Goal: Find specific page/section: Find specific page/section

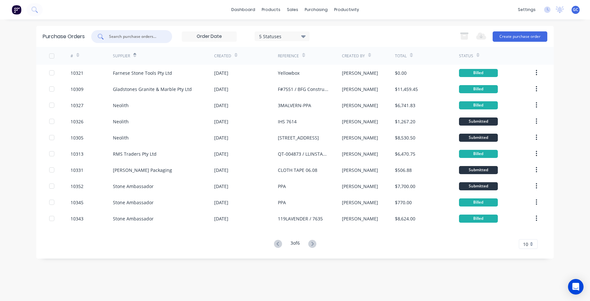
click at [109, 35] on input "text" at bounding box center [135, 36] width 54 height 6
type input "10238"
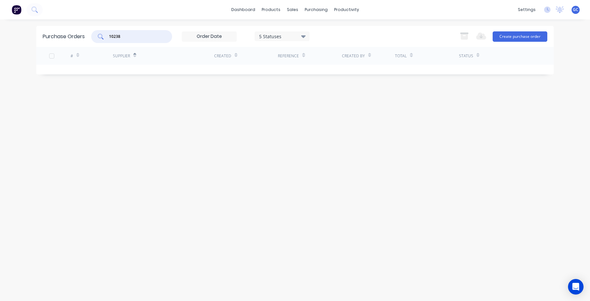
drag, startPoint x: 124, startPoint y: 36, endPoint x: 100, endPoint y: 36, distance: 24.9
click at [100, 36] on div "10238" at bounding box center [131, 36] width 81 height 13
type input "Artedomus"
drag, startPoint x: 133, startPoint y: 36, endPoint x: 101, endPoint y: 37, distance: 32.4
click at [101, 37] on div "Artedomus" at bounding box center [131, 36] width 81 height 13
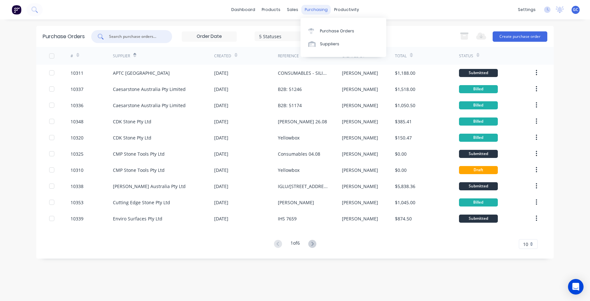
click at [309, 8] on div "purchasing" at bounding box center [315, 10] width 29 height 10
copy div "r"
click at [313, 243] on icon at bounding box center [312, 244] width 2 height 4
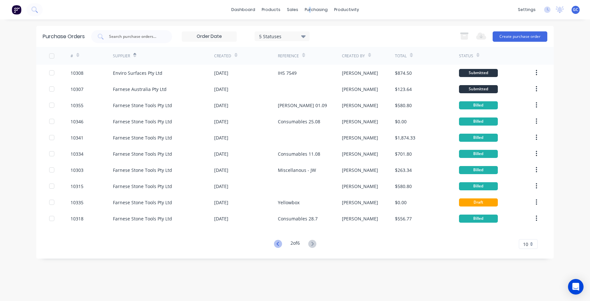
click at [276, 243] on icon at bounding box center [277, 244] width 2 height 4
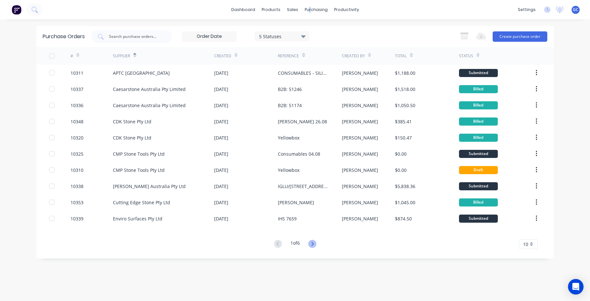
click at [313, 242] on icon at bounding box center [312, 244] width 2 height 4
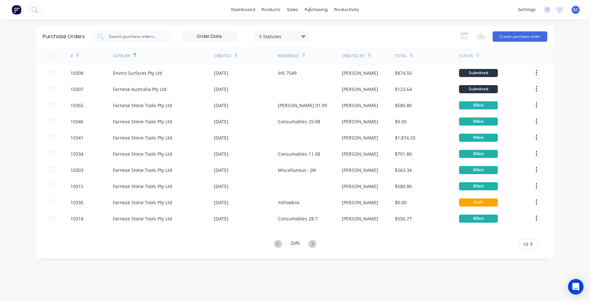
click at [313, 242] on icon at bounding box center [312, 244] width 2 height 4
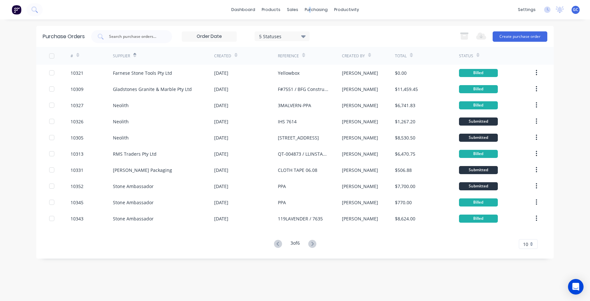
click at [313, 242] on icon at bounding box center [312, 244] width 2 height 4
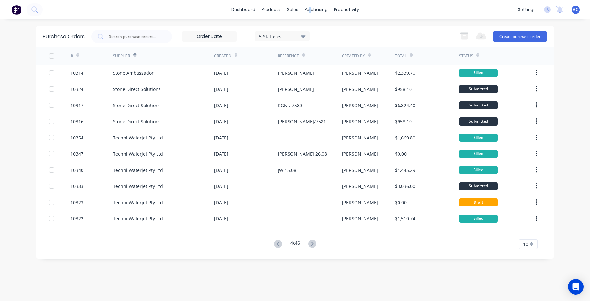
click at [313, 242] on icon at bounding box center [312, 244] width 2 height 4
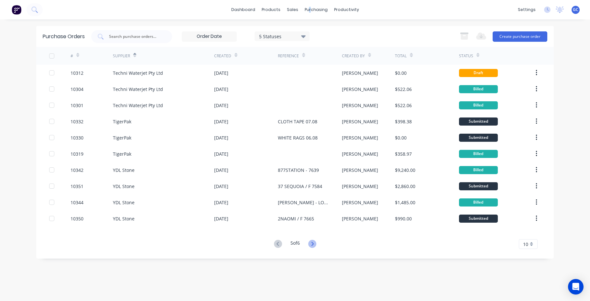
click at [313, 244] on icon at bounding box center [312, 244] width 2 height 4
